Goal: Task Accomplishment & Management: Manage account settings

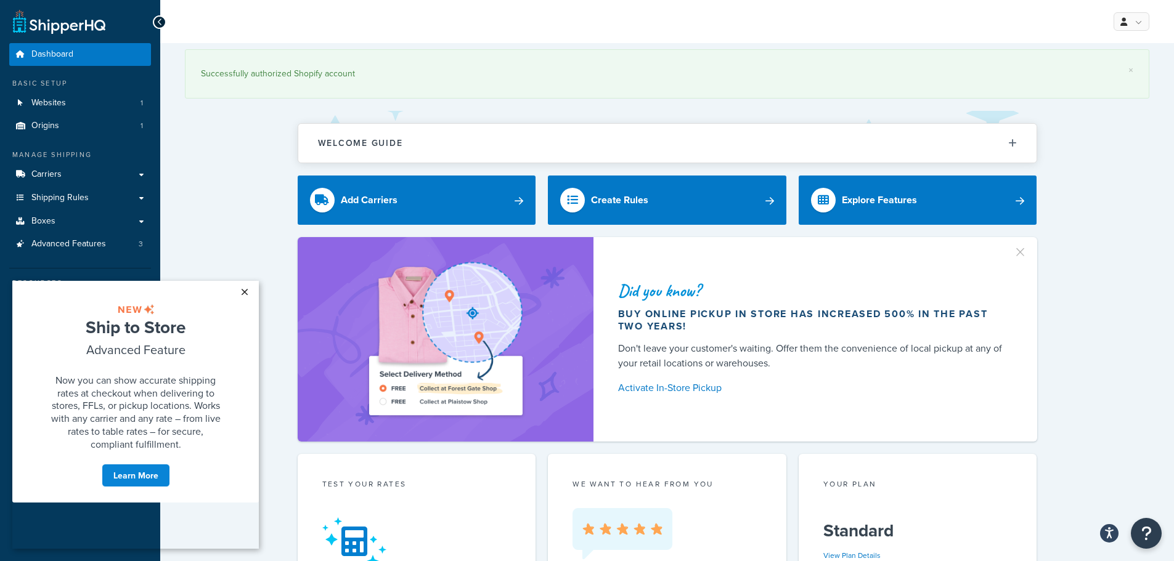
click at [246, 294] on link "×" at bounding box center [244, 292] width 22 height 22
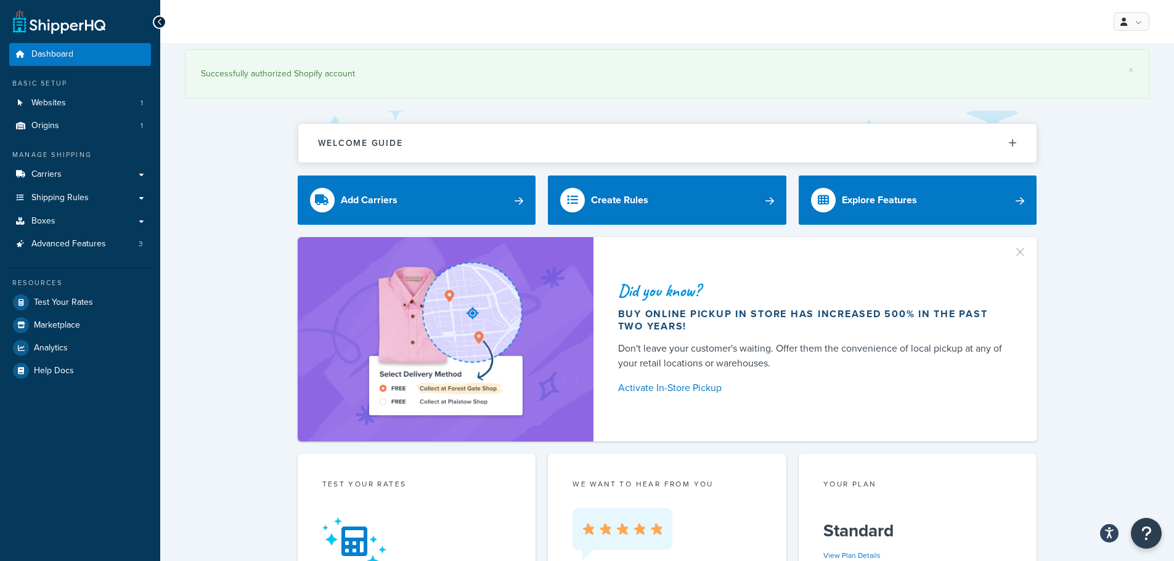
click at [83, 200] on span "Shipping Rules" at bounding box center [59, 198] width 57 height 10
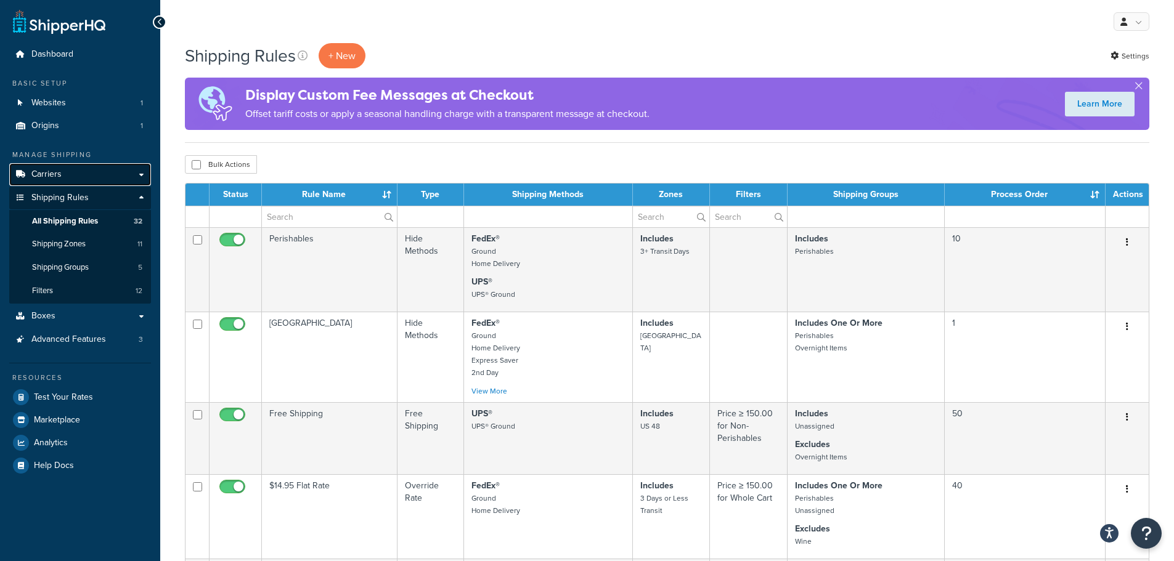
click at [69, 171] on link "Carriers" at bounding box center [80, 174] width 142 height 23
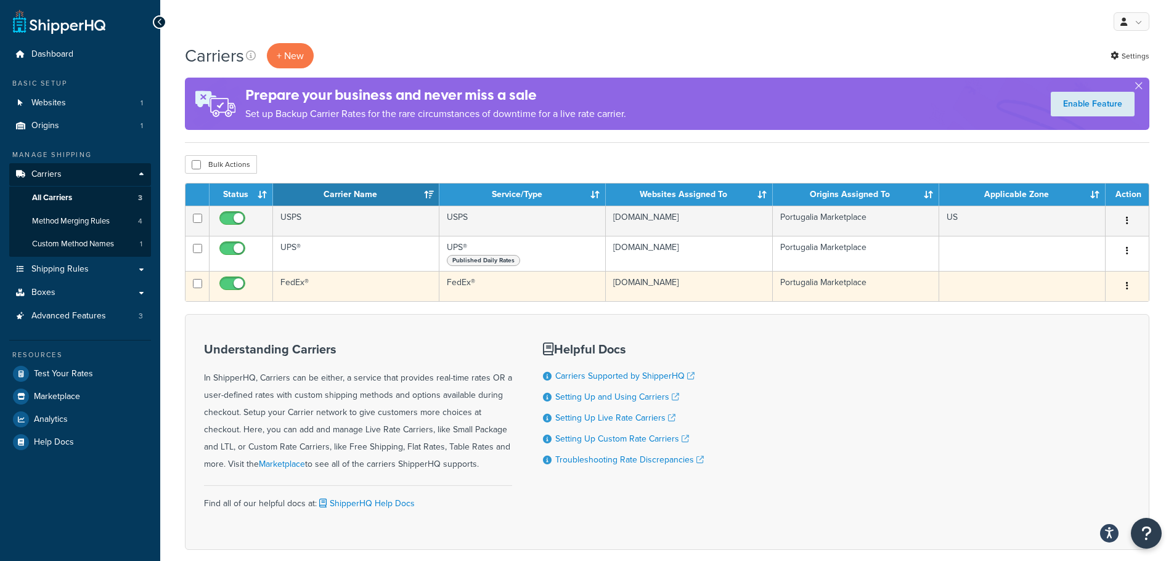
click at [413, 288] on td "FedEx®" at bounding box center [356, 286] width 166 height 30
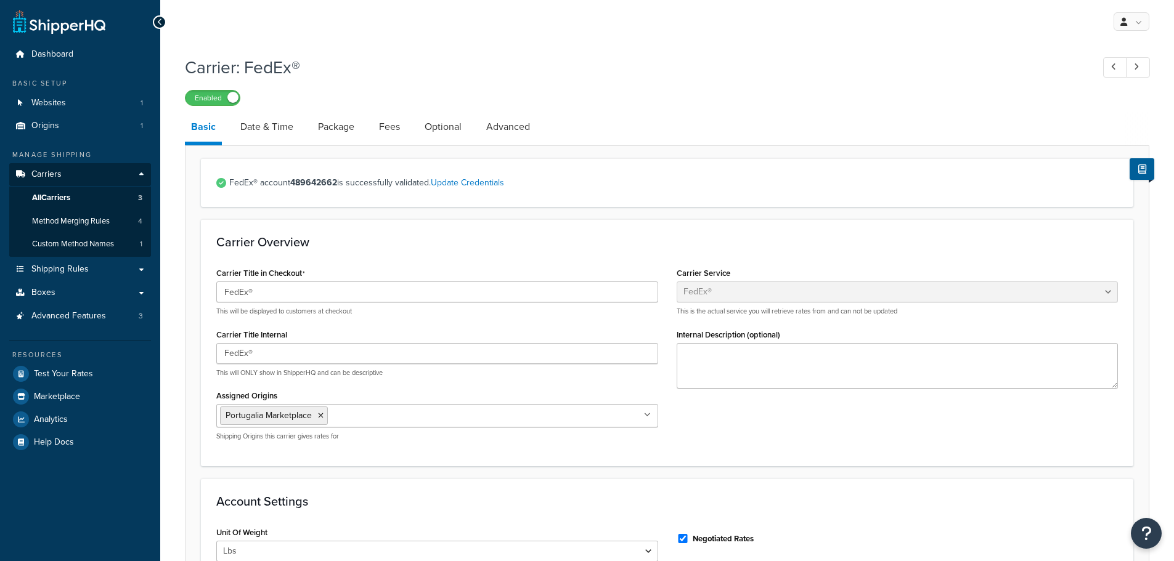
select select "fedEx"
select select "REGULAR_PICKUP"
select select "YOUR_PACKAGING"
drag, startPoint x: 262, startPoint y: 123, endPoint x: 295, endPoint y: 128, distance: 33.5
click at [262, 123] on link "Date & Time" at bounding box center [266, 127] width 65 height 30
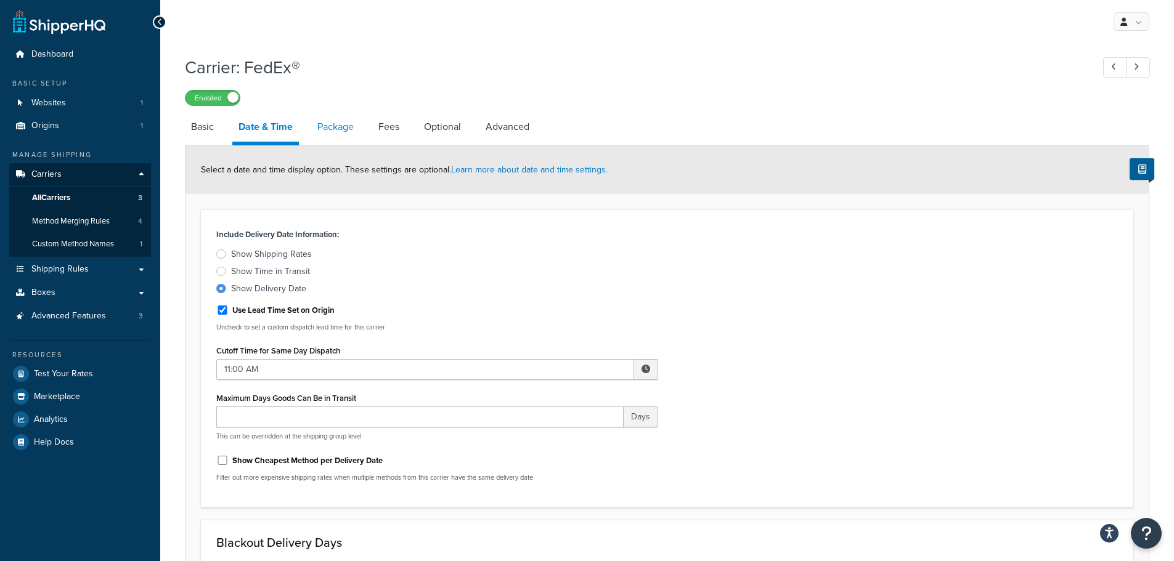
click at [355, 132] on link "Package" at bounding box center [335, 127] width 49 height 30
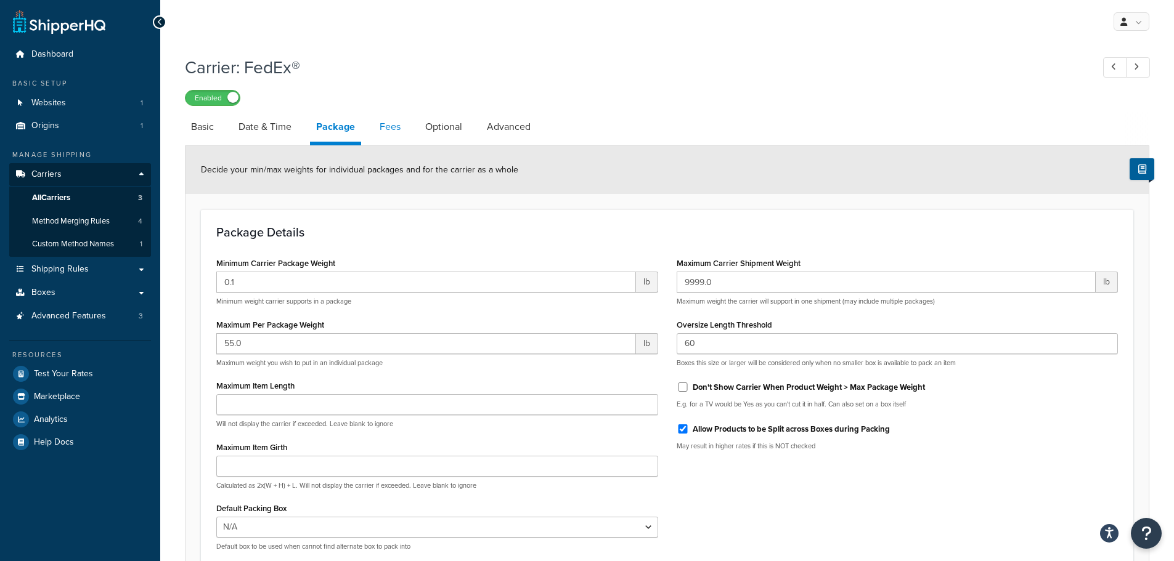
click at [399, 134] on link "Fees" at bounding box center [389, 127] width 33 height 30
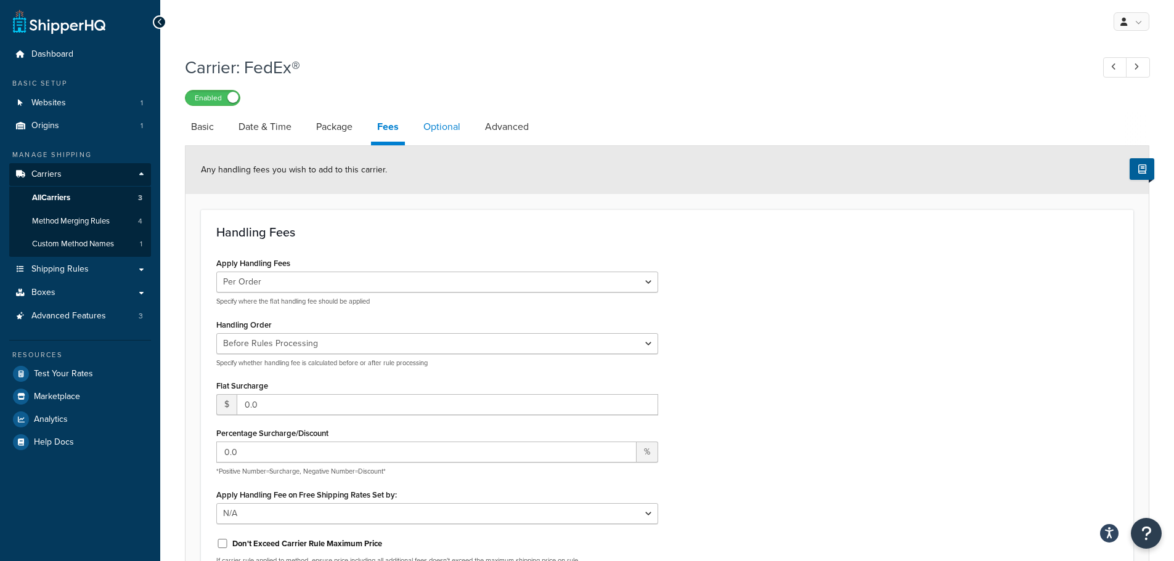
click at [453, 131] on link "Optional" at bounding box center [441, 127] width 49 height 30
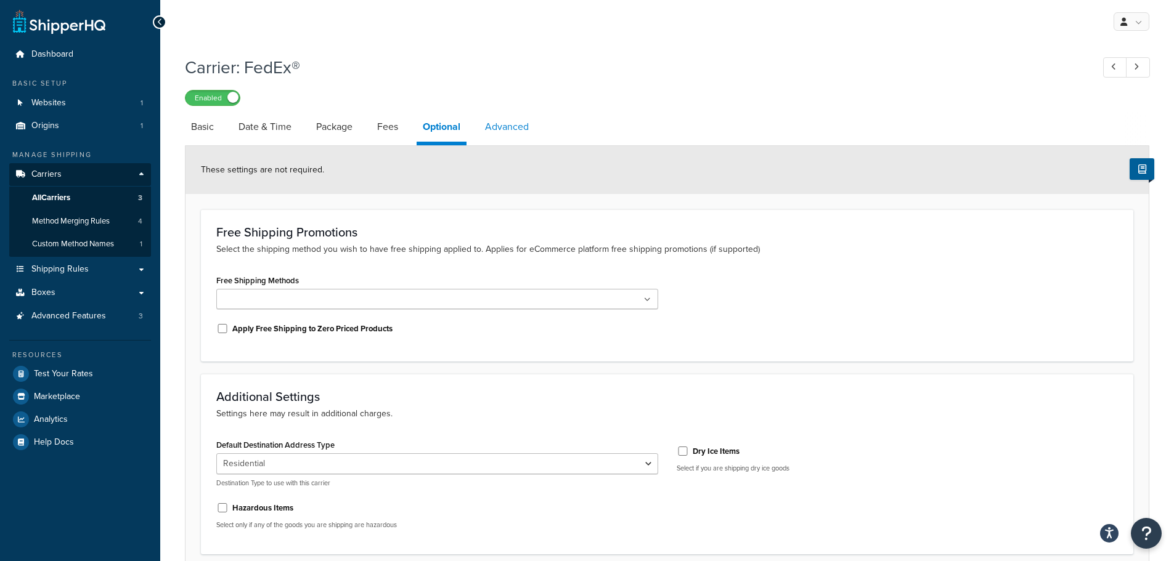
click at [495, 127] on link "Advanced" at bounding box center [507, 127] width 56 height 30
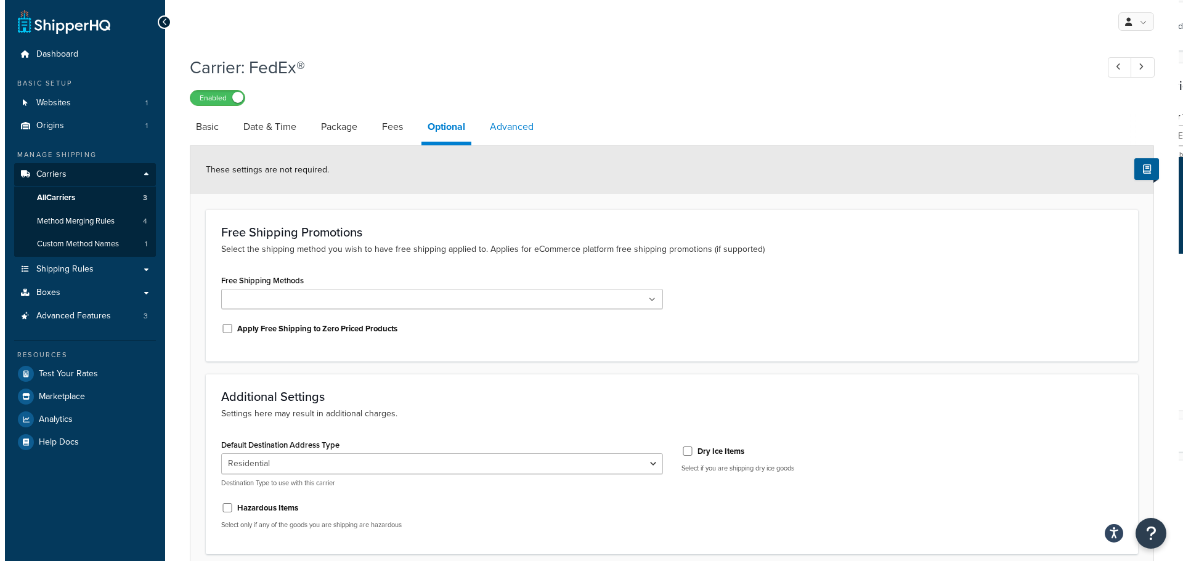
select select "false"
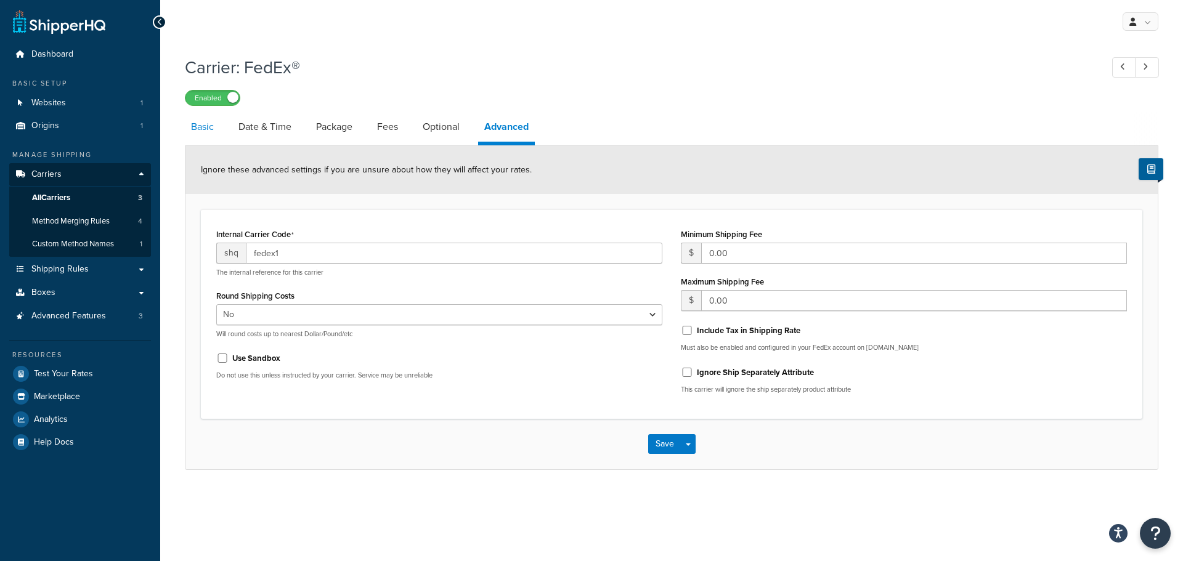
click at [216, 133] on link "Basic" at bounding box center [202, 127] width 35 height 30
select select "fedEx"
select select "REGULAR_PICKUP"
select select "YOUR_PACKAGING"
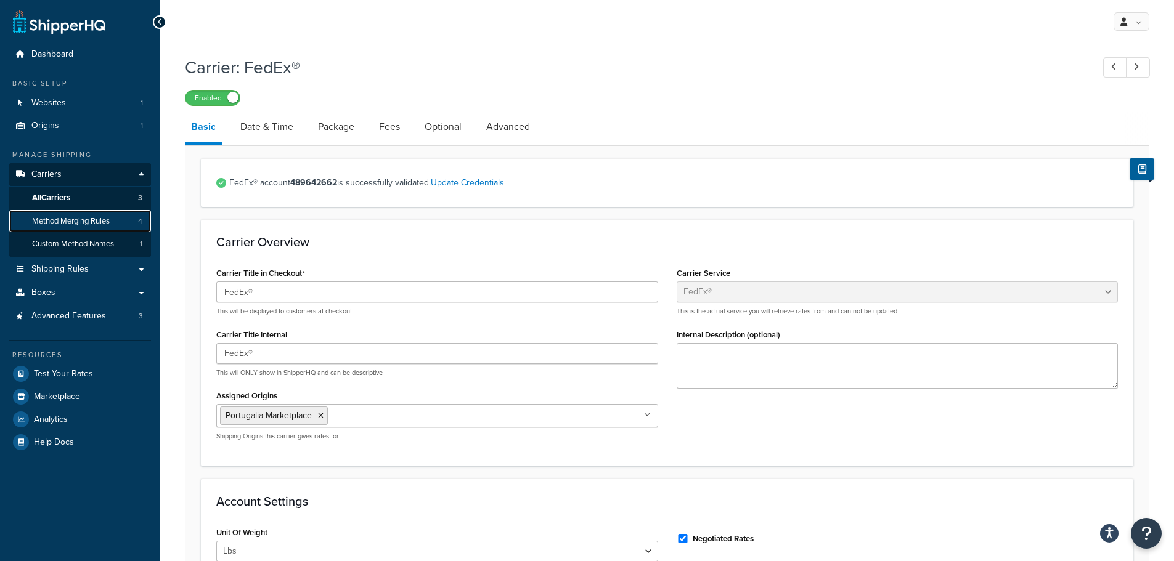
click at [78, 221] on span "Method Merging Rules" at bounding box center [71, 221] width 78 height 10
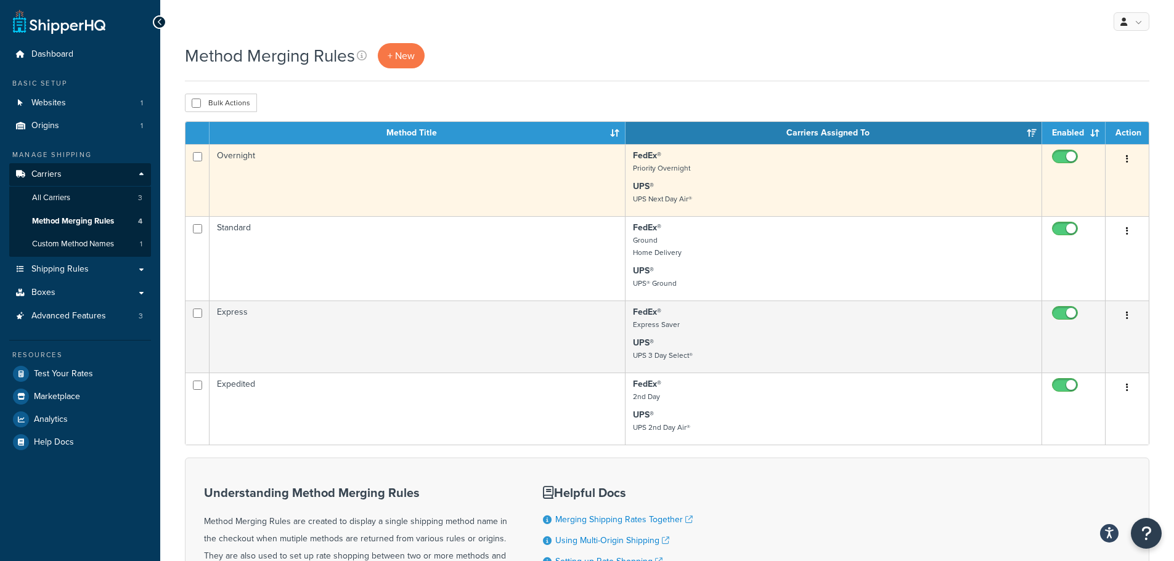
click at [1126, 158] on icon "button" at bounding box center [1127, 159] width 2 height 9
click at [1082, 179] on link "Edit" at bounding box center [1076, 184] width 97 height 25
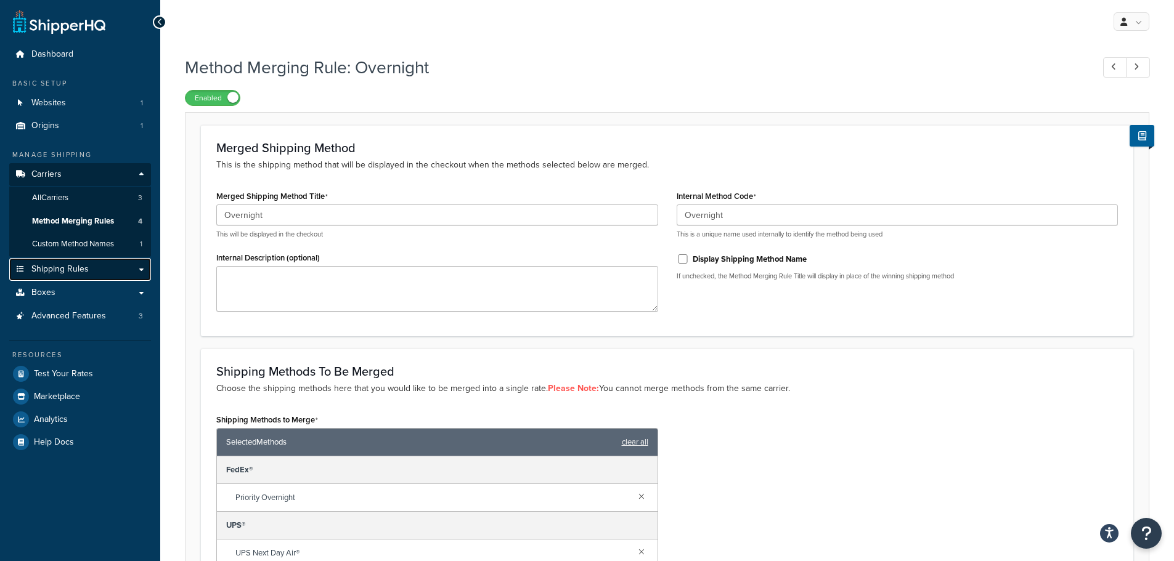
click at [94, 268] on link "Shipping Rules" at bounding box center [80, 269] width 142 height 23
